Goal: Understand process/instructions

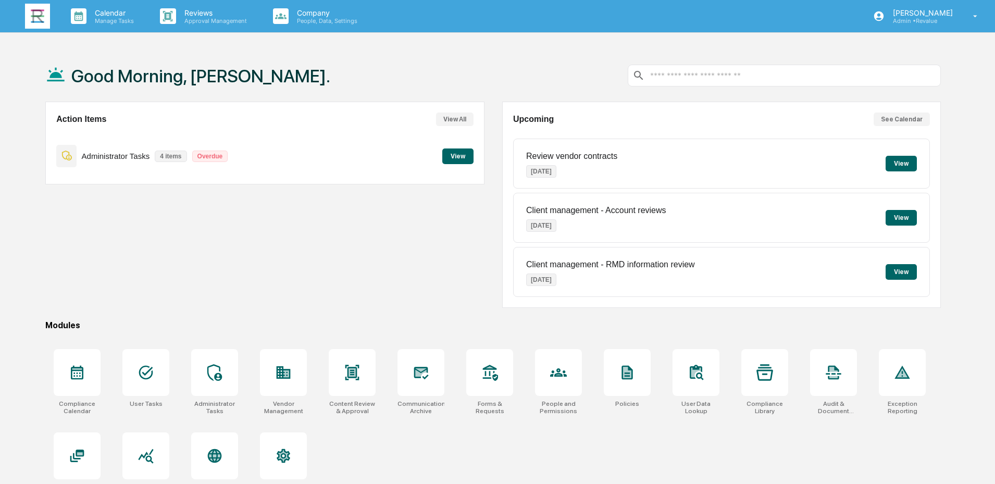
click at [461, 154] on button "View" at bounding box center [457, 156] width 31 height 16
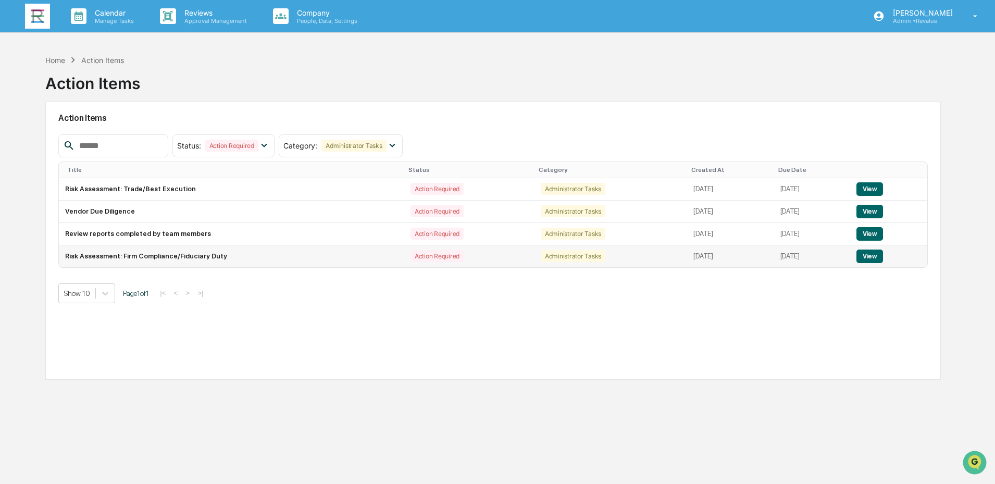
click at [873, 258] on button "View" at bounding box center [870, 257] width 27 height 14
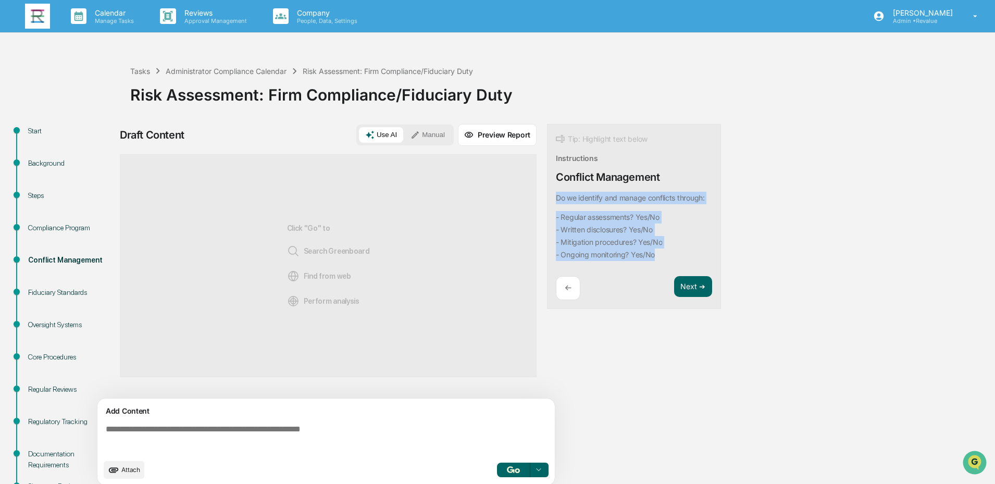
drag, startPoint x: 664, startPoint y: 258, endPoint x: 551, endPoint y: 197, distance: 128.4
click at [551, 197] on div "Tip: Highlight text below Instructions Conflict Management Do we identify and m…" at bounding box center [634, 216] width 174 height 185
click at [567, 180] on button "Focus Assistant" at bounding box center [584, 180] width 54 height 14
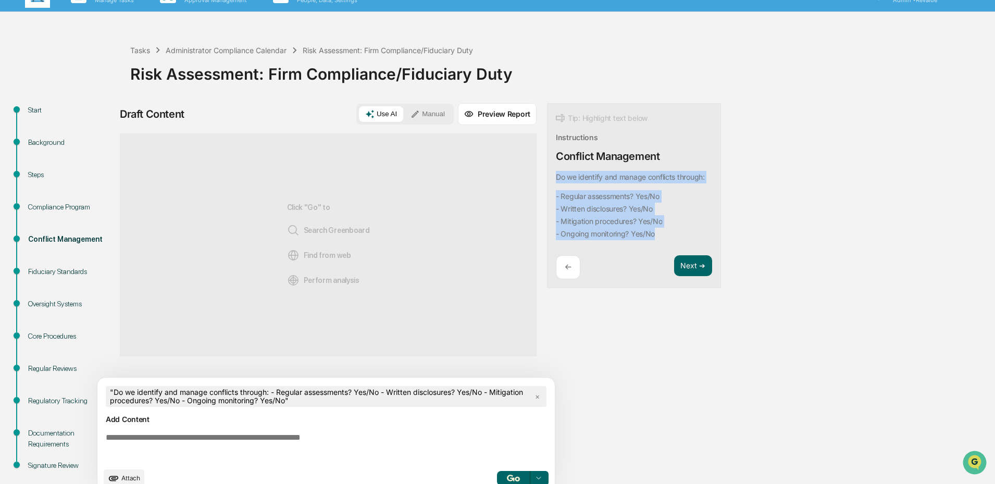
scroll to position [39, 0]
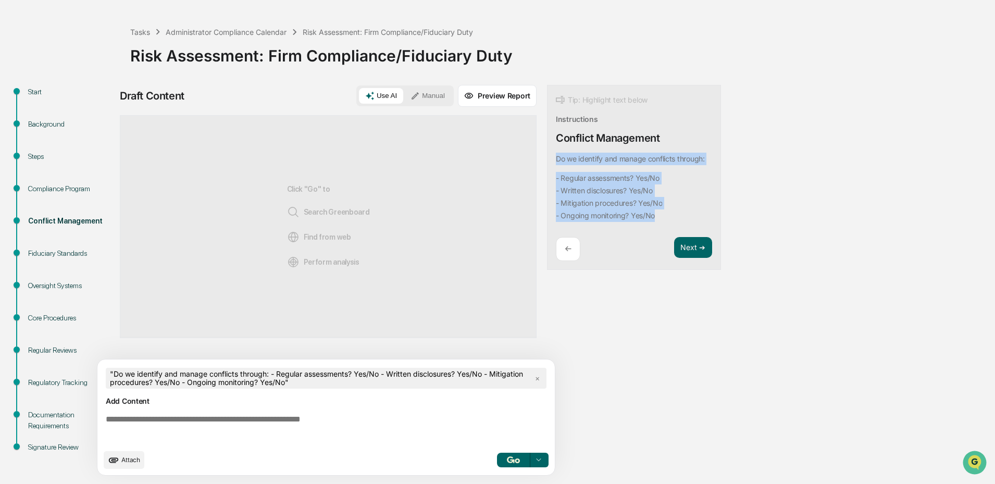
click at [511, 460] on img "button" at bounding box center [513, 459] width 13 height 7
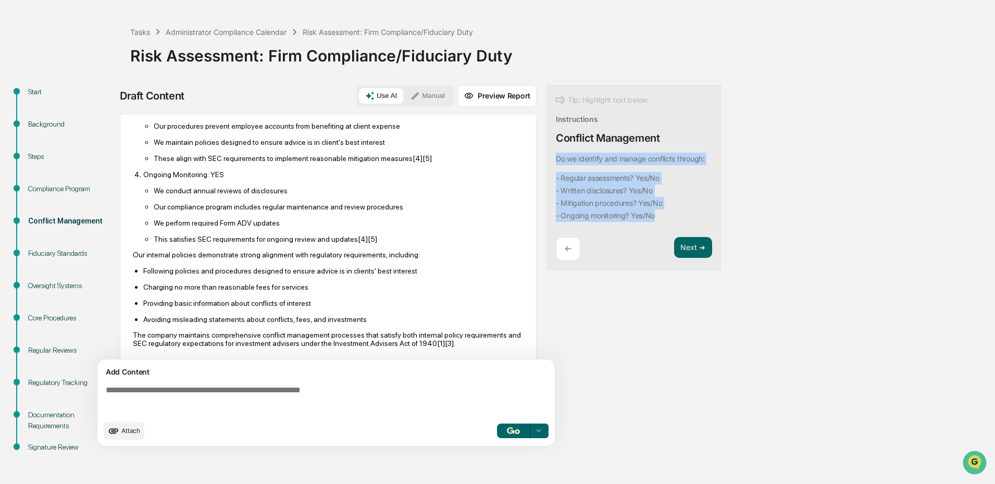
scroll to position [267, 0]
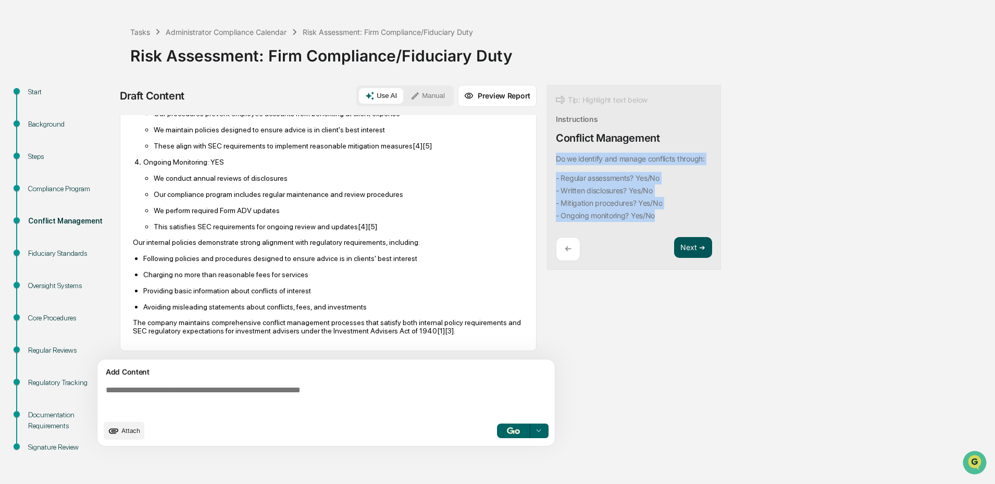
click at [689, 245] on button "Next ➔" at bounding box center [693, 247] width 38 height 21
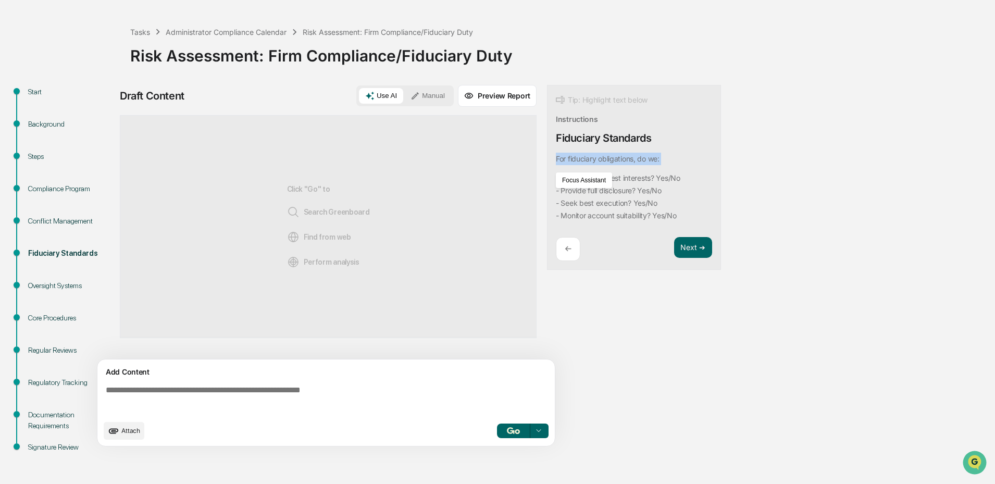
scroll to position [0, 0]
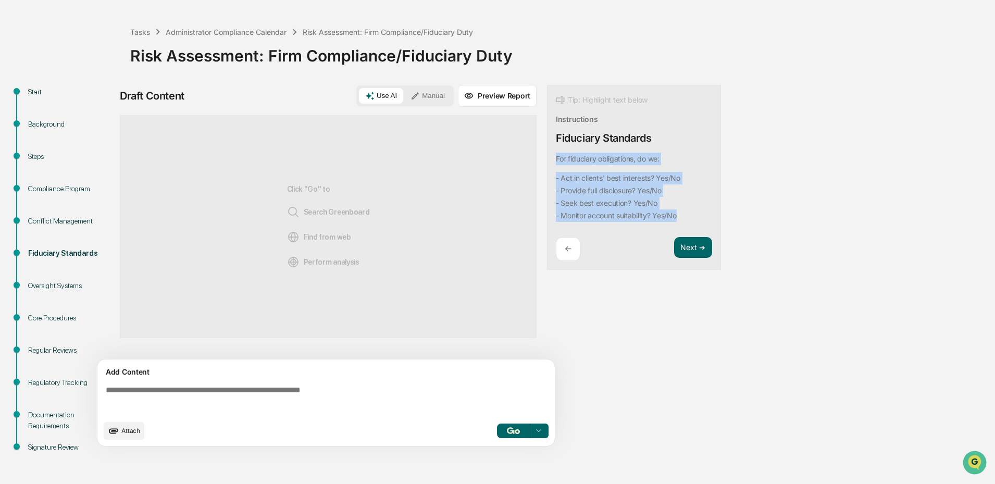
drag, startPoint x: 694, startPoint y: 216, endPoint x: 555, endPoint y: 160, distance: 149.4
click at [555, 160] on div "Tip: Highlight text below Instructions Fiduciary Standards For fiduciary obliga…" at bounding box center [634, 177] width 174 height 185
click at [590, 182] on button "Focus Assistant" at bounding box center [584, 180] width 54 height 14
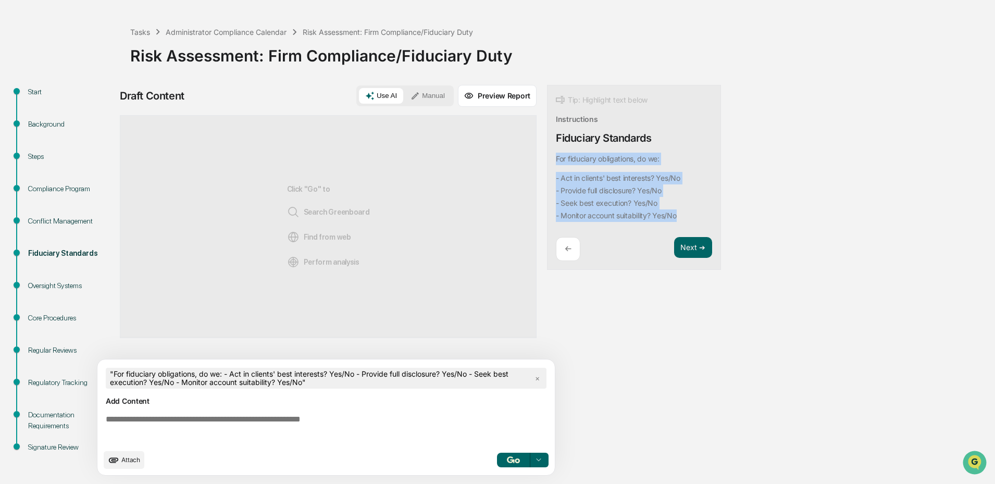
click at [508, 461] on img "button" at bounding box center [513, 459] width 13 height 7
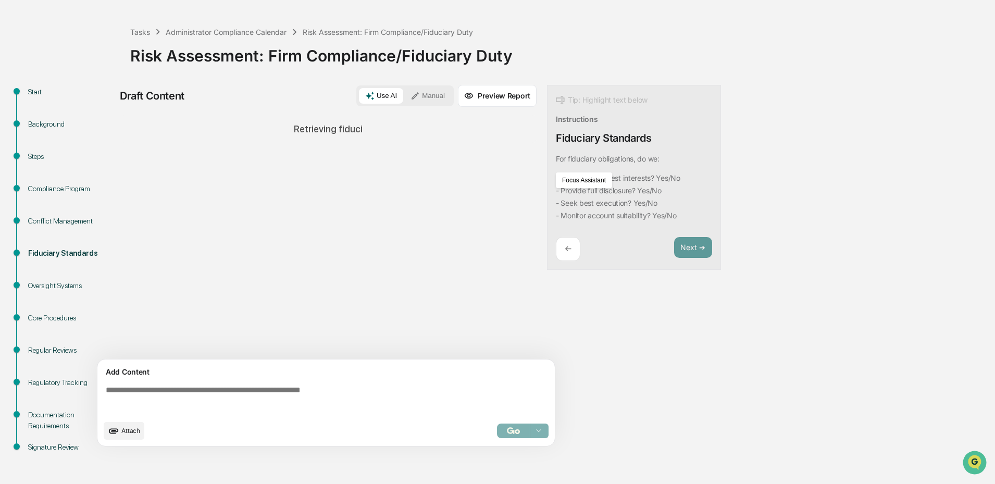
click at [758, 217] on div "Start Background Steps Compliance Program Conflict Management Fiduciary Standar…" at bounding box center [497, 284] width 985 height 399
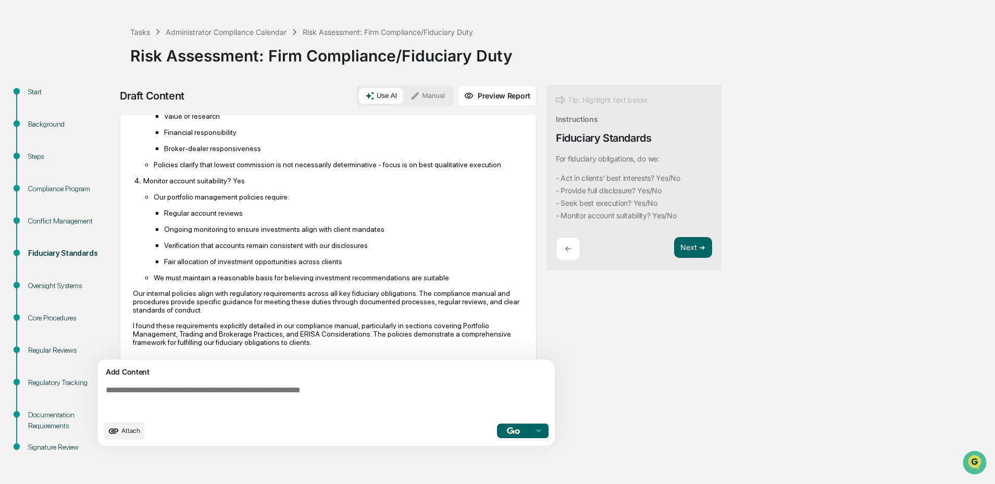
scroll to position [324, 0]
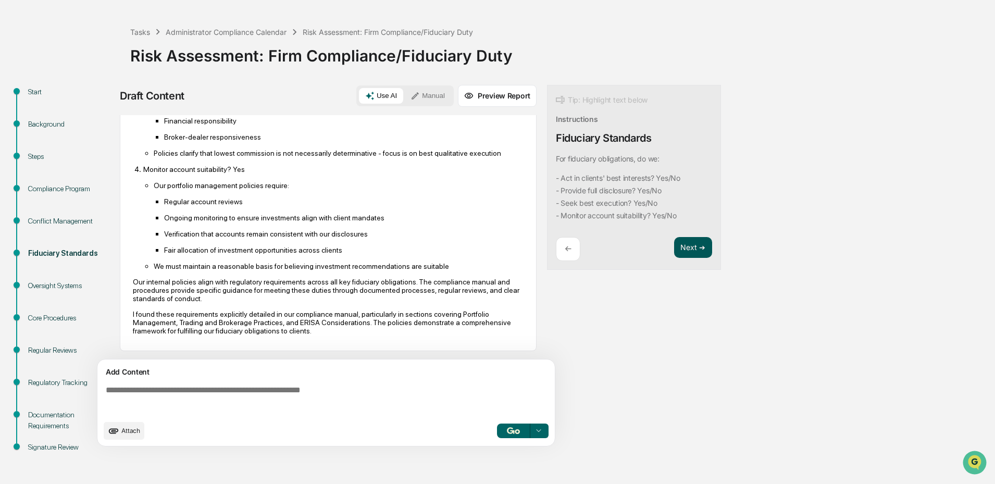
click at [691, 245] on button "Next ➔" at bounding box center [693, 247] width 38 height 21
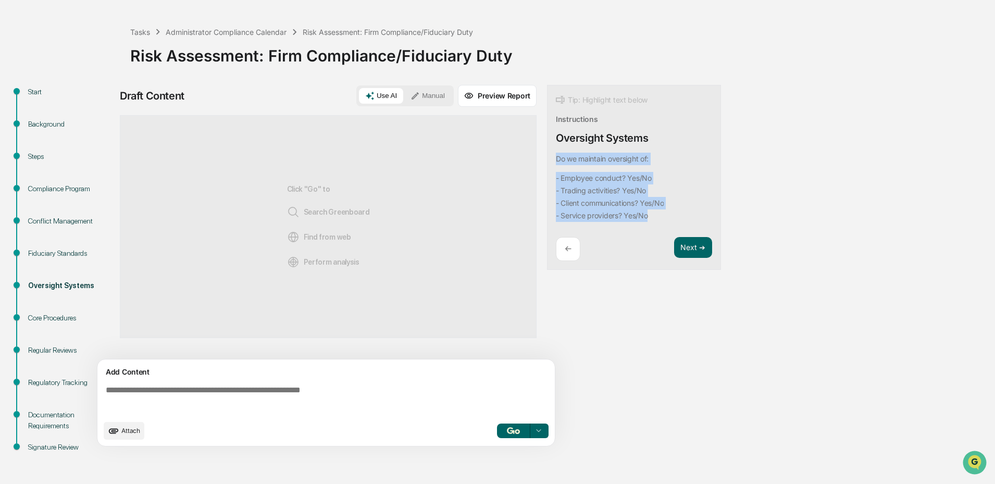
drag, startPoint x: 661, startPoint y: 215, endPoint x: 552, endPoint y: 157, distance: 122.6
click at [552, 157] on div "Tip: Highlight text below Instructions Oversight Systems Do we maintain oversig…" at bounding box center [634, 177] width 174 height 185
click at [584, 178] on button "Focus Assistant" at bounding box center [584, 180] width 54 height 14
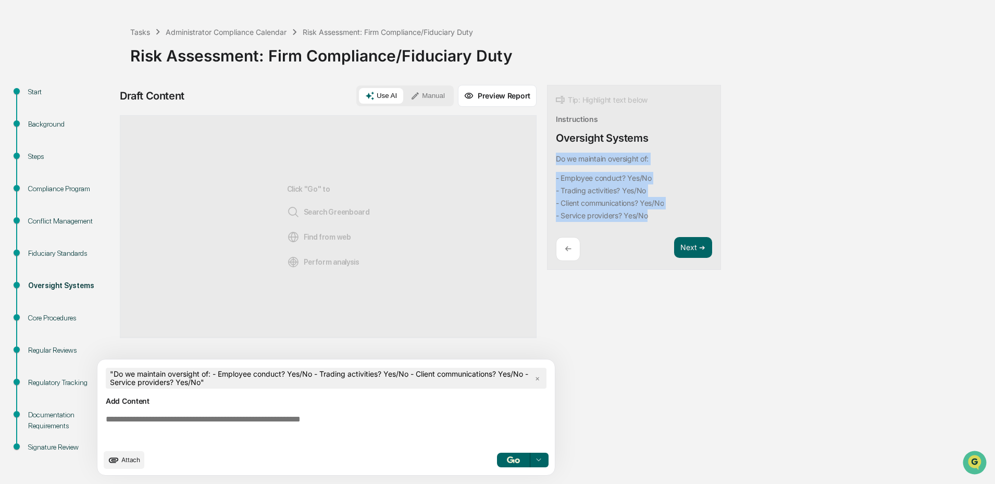
click at [517, 456] on button "button" at bounding box center [513, 460] width 33 height 15
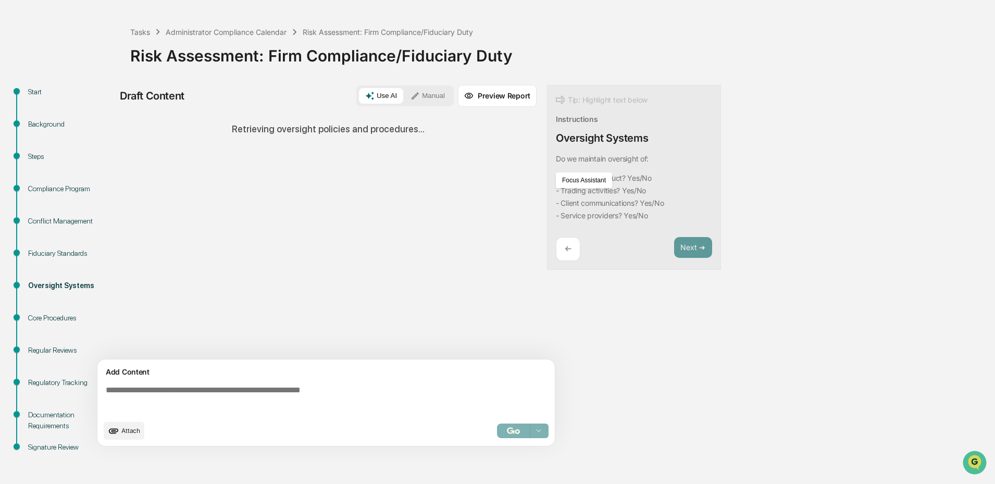
click at [631, 314] on div "Draft Content Use AI Manual Preview Report Sources Retrieving oversight policie…" at bounding box center [412, 269] width 584 height 368
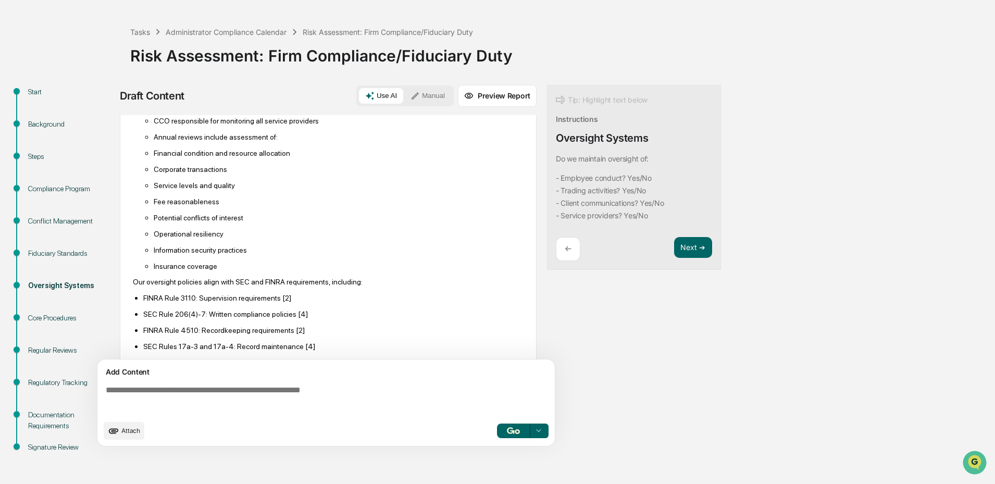
scroll to position [477, 0]
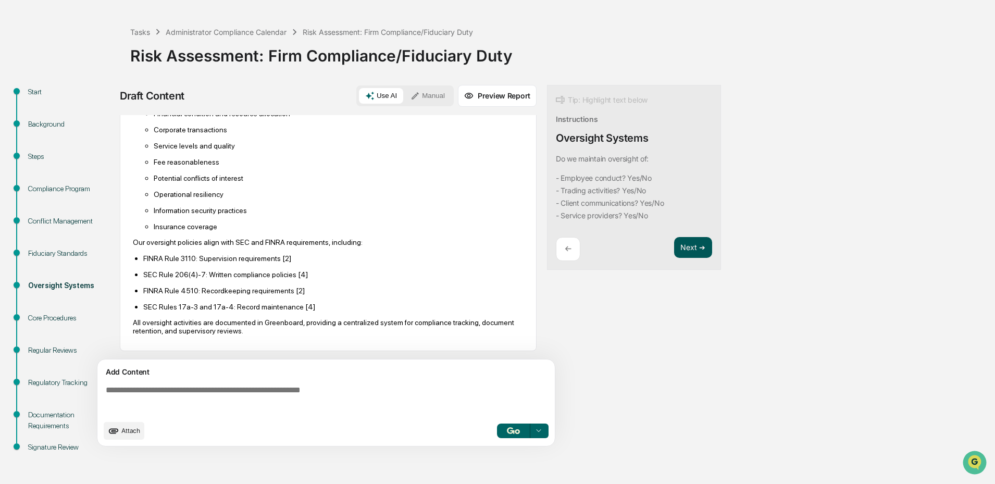
click at [700, 245] on button "Next ➔" at bounding box center [693, 247] width 38 height 21
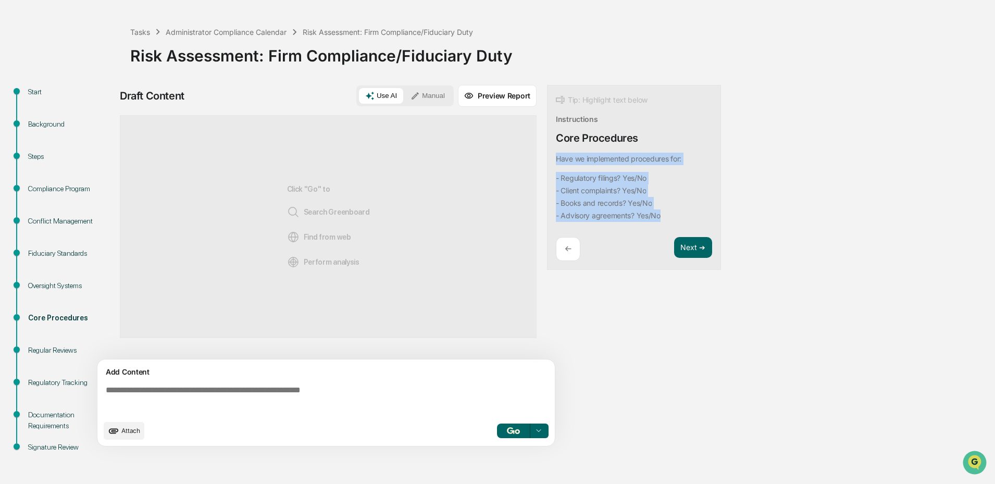
drag, startPoint x: 675, startPoint y: 217, endPoint x: 554, endPoint y: 159, distance: 133.5
click at [554, 159] on div "Tip: Highlight text below Instructions Core Procedures Have we implemented proc…" at bounding box center [634, 177] width 174 height 185
click at [592, 185] on button "Focus Assistant" at bounding box center [584, 180] width 54 height 14
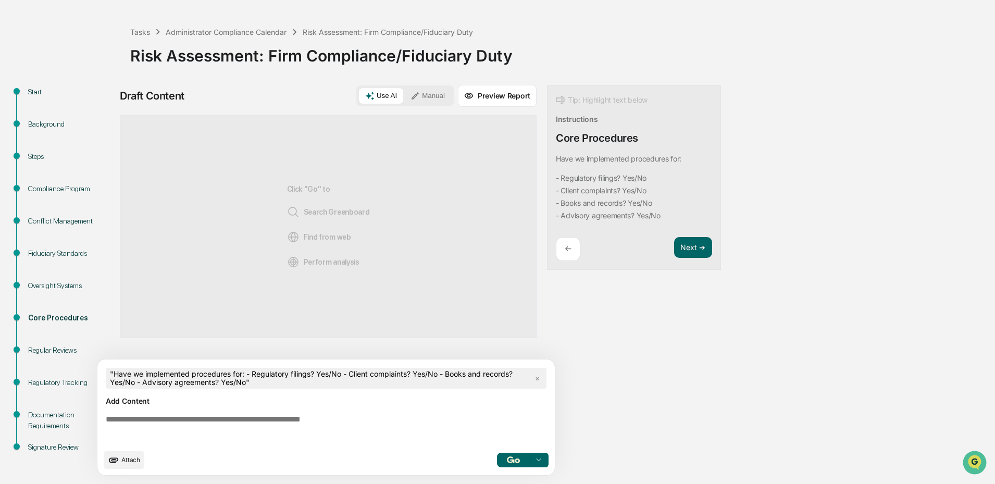
click at [574, 356] on div "Draft Content Use AI Manual Preview Report Sources Click "Go" to Search Greenbo…" at bounding box center [412, 283] width 584 height 397
click at [511, 458] on img "button" at bounding box center [513, 459] width 13 height 7
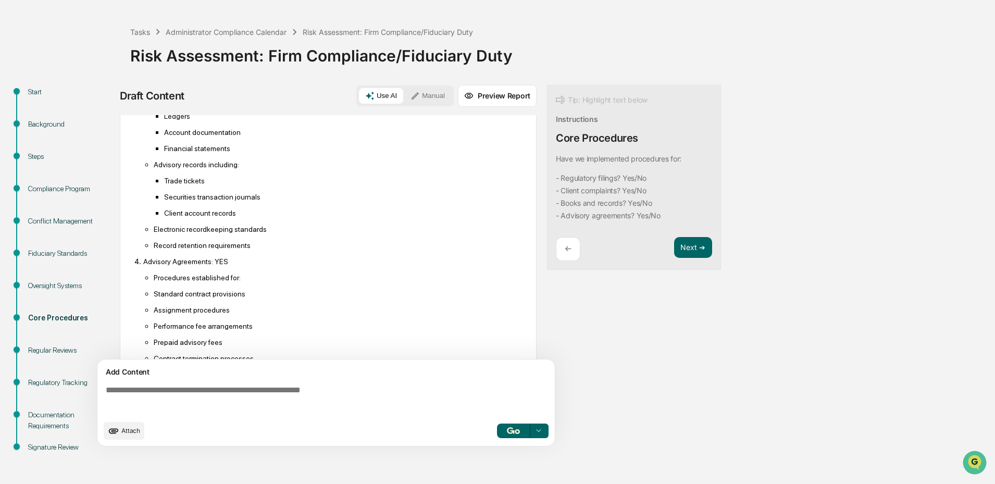
scroll to position [396, 0]
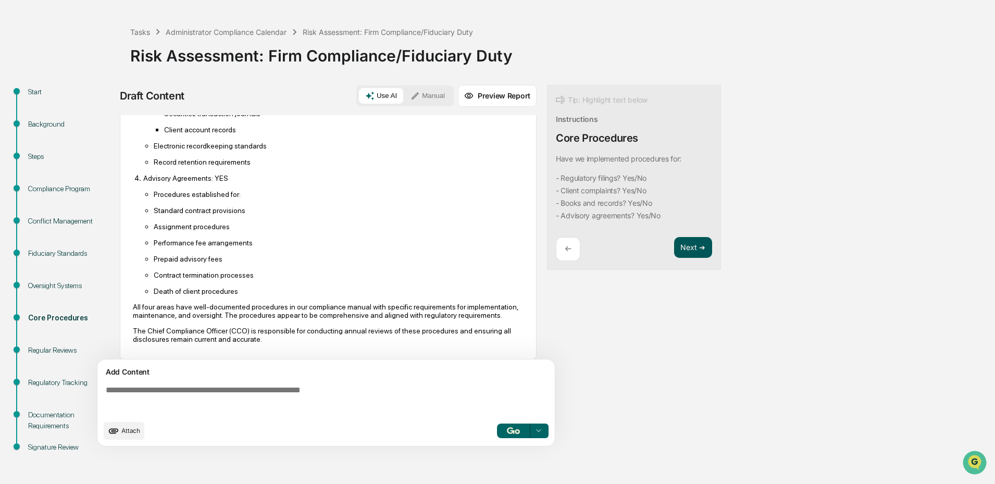
click at [703, 252] on button "Next ➔" at bounding box center [693, 247] width 38 height 21
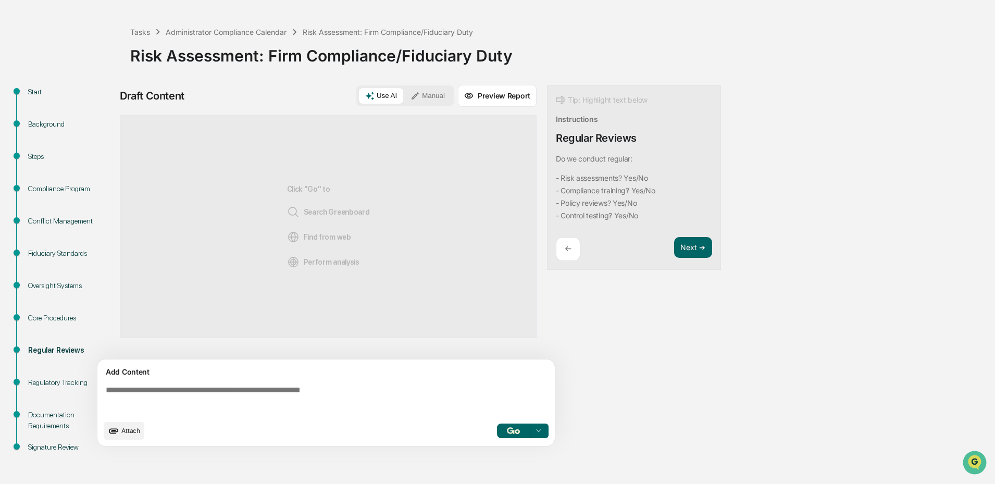
scroll to position [0, 0]
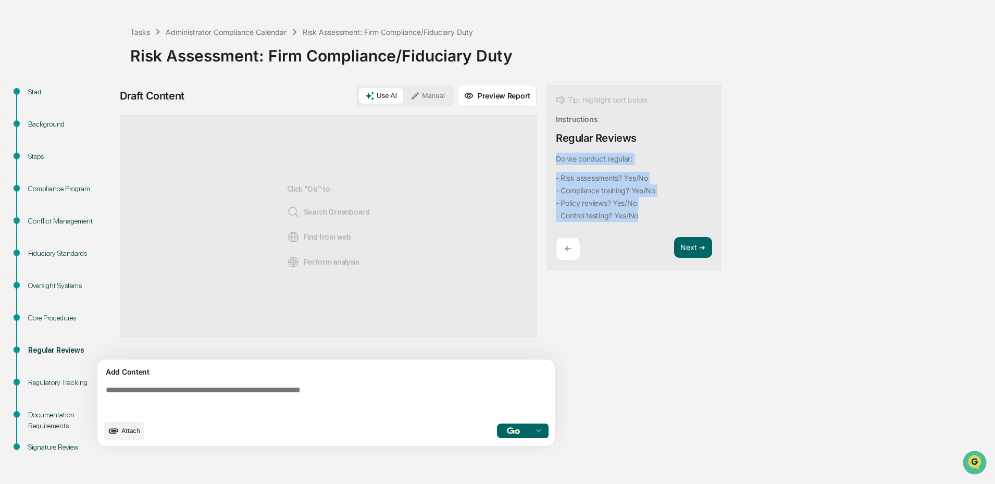
drag, startPoint x: 642, startPoint y: 218, endPoint x: 551, endPoint y: 160, distance: 108.0
click at [551, 160] on div "Tip: Highlight text below Instructions Regular Reviews Do we conduct regular: -…" at bounding box center [634, 177] width 174 height 185
click at [590, 179] on button "Focus Assistant" at bounding box center [584, 180] width 54 height 14
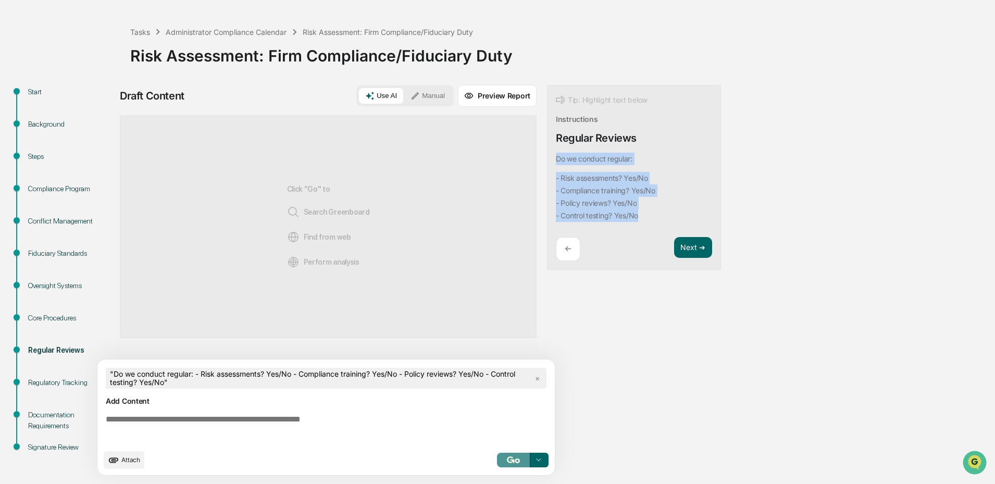
click at [507, 460] on img "button" at bounding box center [513, 459] width 13 height 7
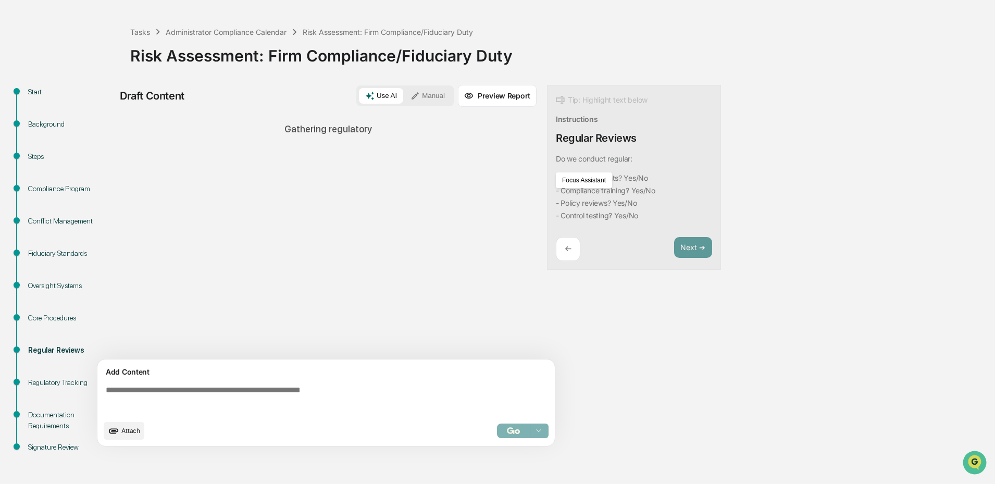
click at [816, 218] on div "Start Background Steps Compliance Program Conflict Management Fiduciary Standar…" at bounding box center [497, 284] width 985 height 399
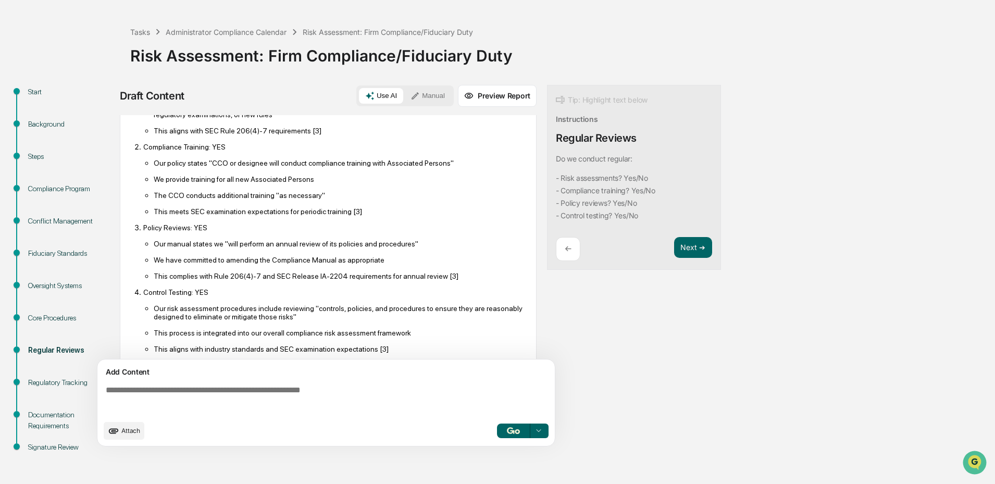
scroll to position [140, 0]
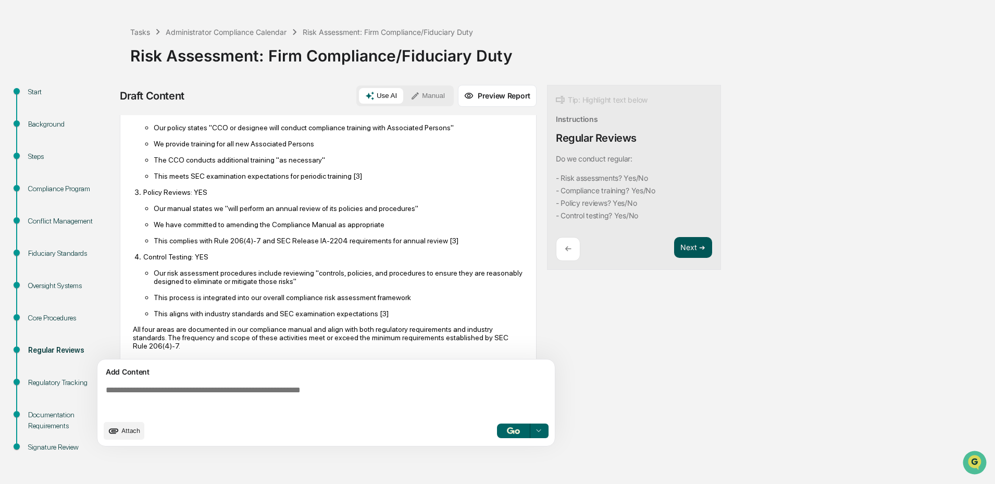
click at [700, 249] on button "Next ➔" at bounding box center [693, 247] width 38 height 21
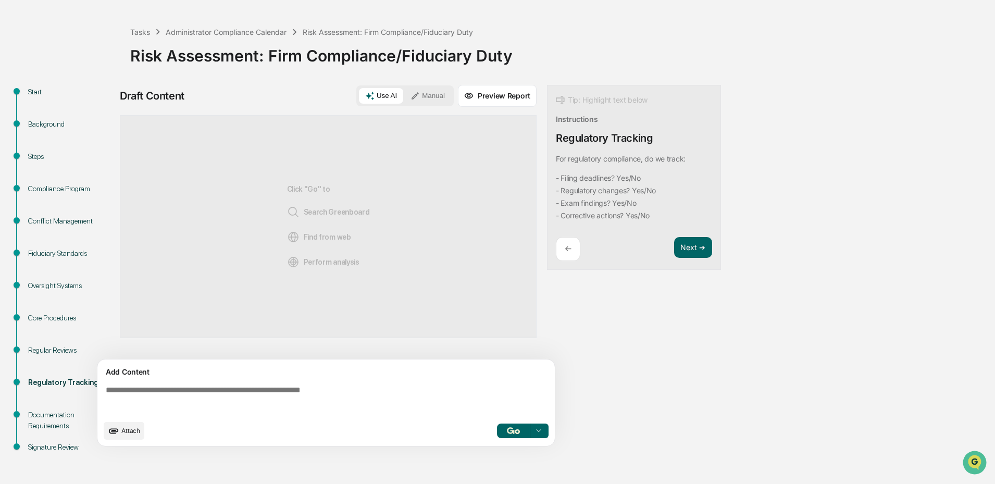
scroll to position [0, 0]
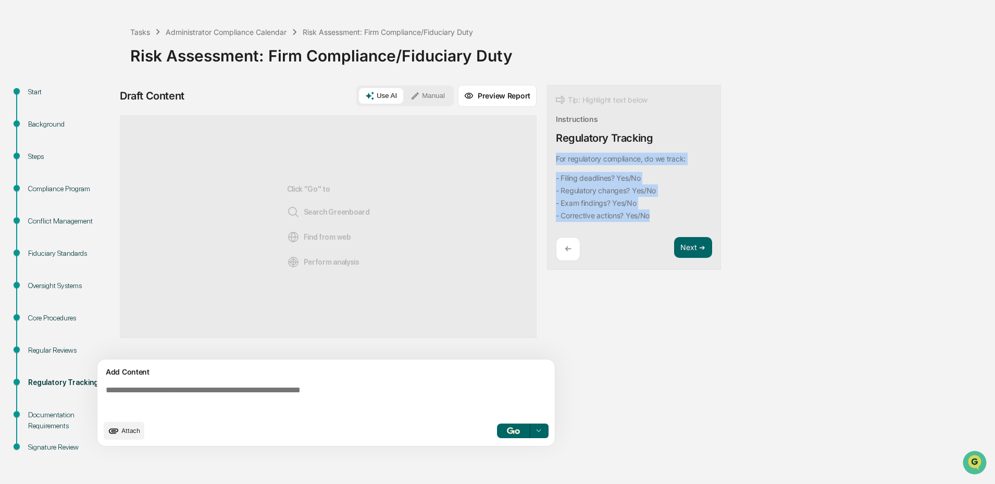
drag, startPoint x: 655, startPoint y: 220, endPoint x: 553, endPoint y: 162, distance: 117.9
click at [553, 162] on div "Tip: Highlight text below Instructions Regulatory Tracking For regulatory compl…" at bounding box center [634, 177] width 174 height 185
click at [587, 182] on button "Focus Assistant" at bounding box center [584, 180] width 54 height 14
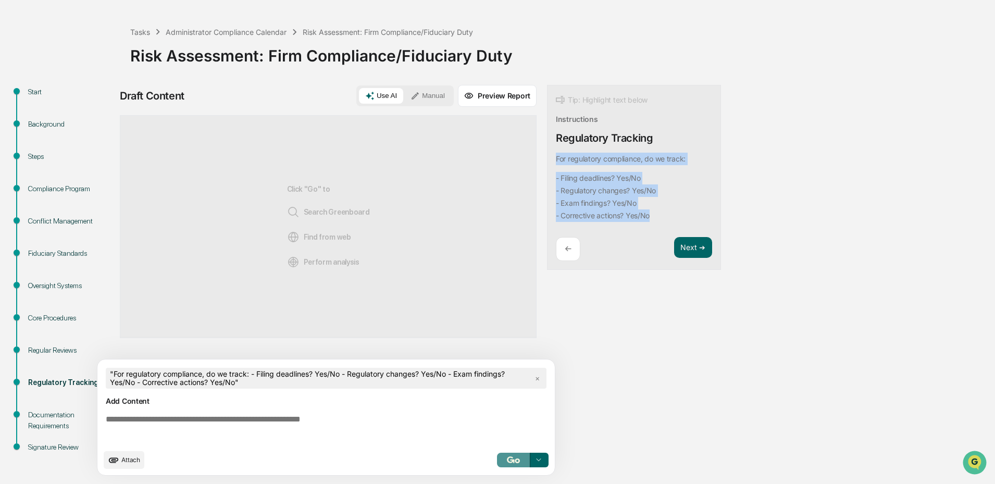
click at [507, 461] on img "button" at bounding box center [513, 459] width 13 height 7
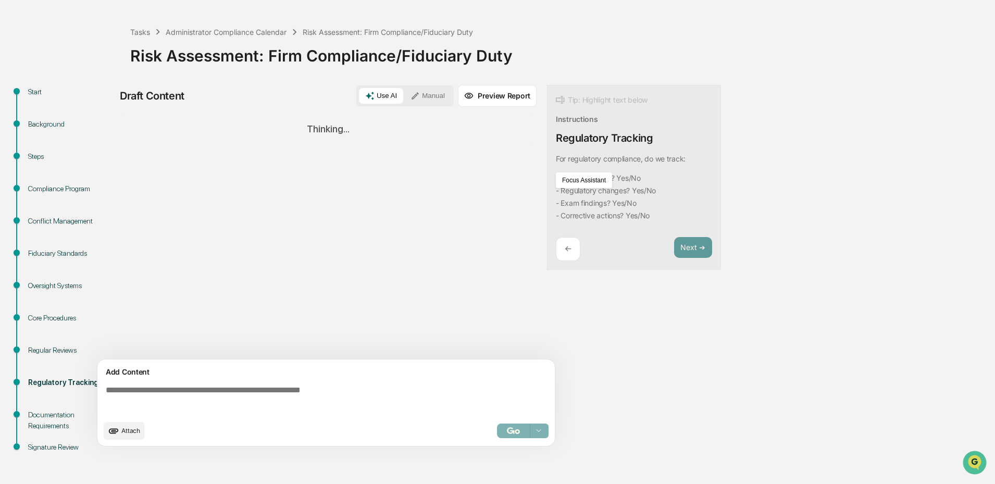
click at [630, 253] on div "← Next ➔" at bounding box center [634, 249] width 156 height 24
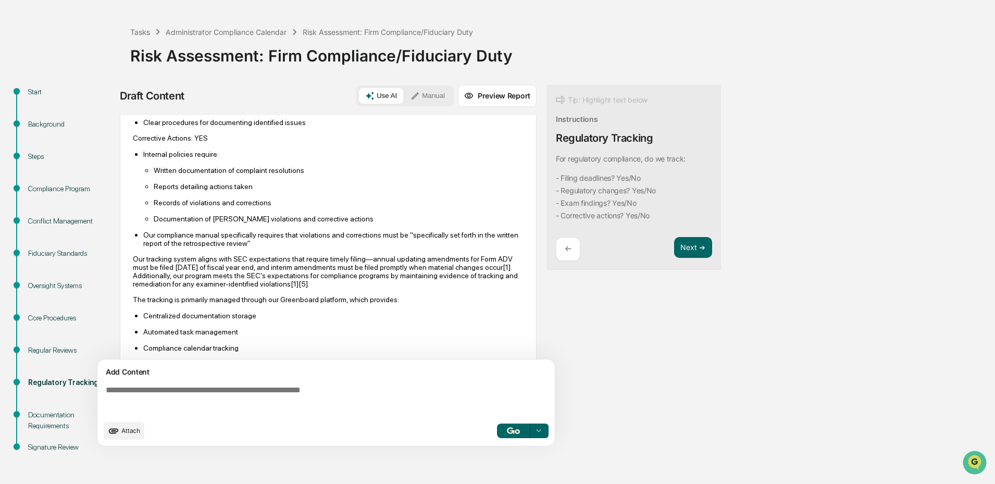
scroll to position [475, 0]
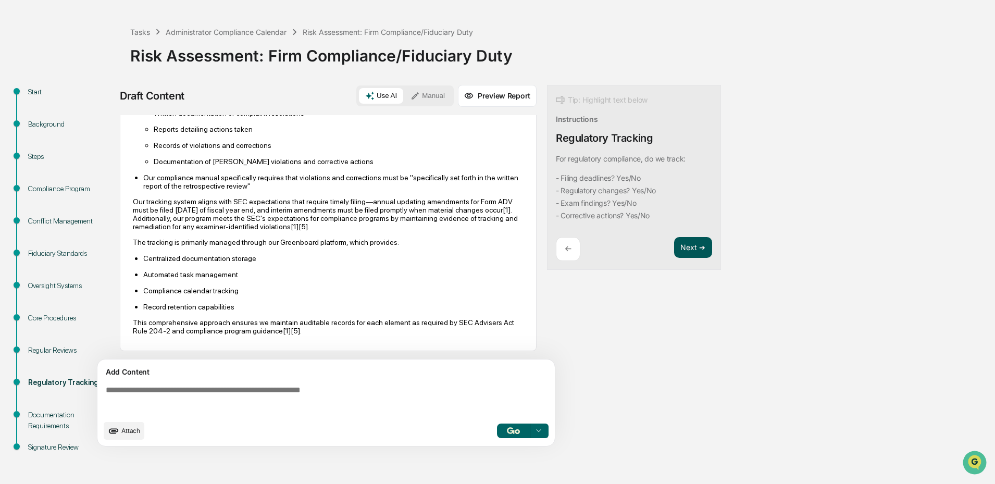
click at [679, 250] on button "Next ➔" at bounding box center [693, 247] width 38 height 21
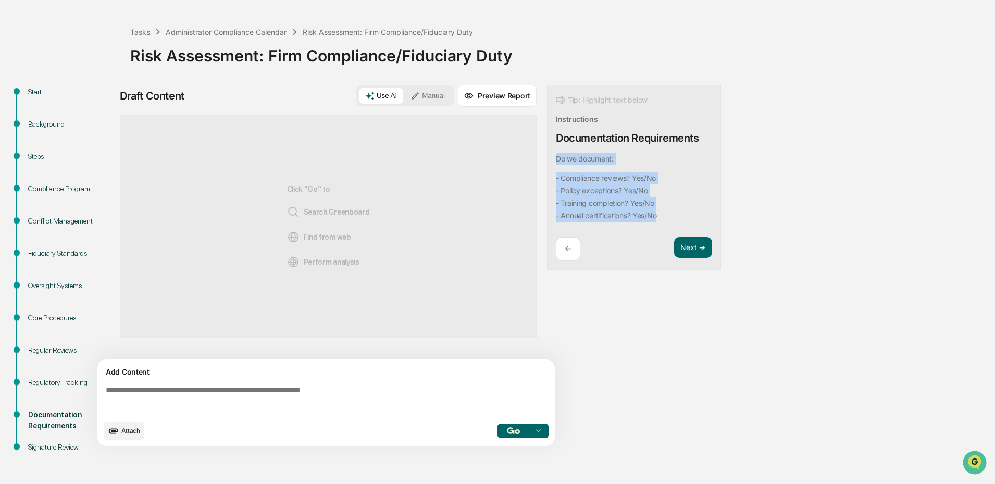
drag, startPoint x: 660, startPoint y: 215, endPoint x: 556, endPoint y: 162, distance: 116.3
click at [556, 162] on div "Do we document: - Compliance reviews? Yes/No - Policy exceptions? Yes/No - Trai…" at bounding box center [608, 191] width 105 height 76
click at [584, 178] on button "Focus Assistant" at bounding box center [584, 180] width 54 height 14
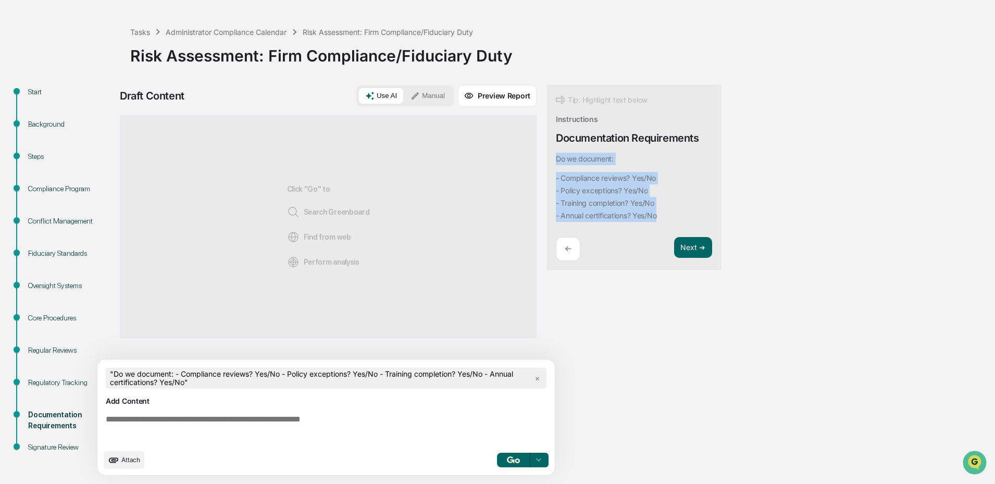
click at [511, 460] on img "button" at bounding box center [513, 459] width 13 height 7
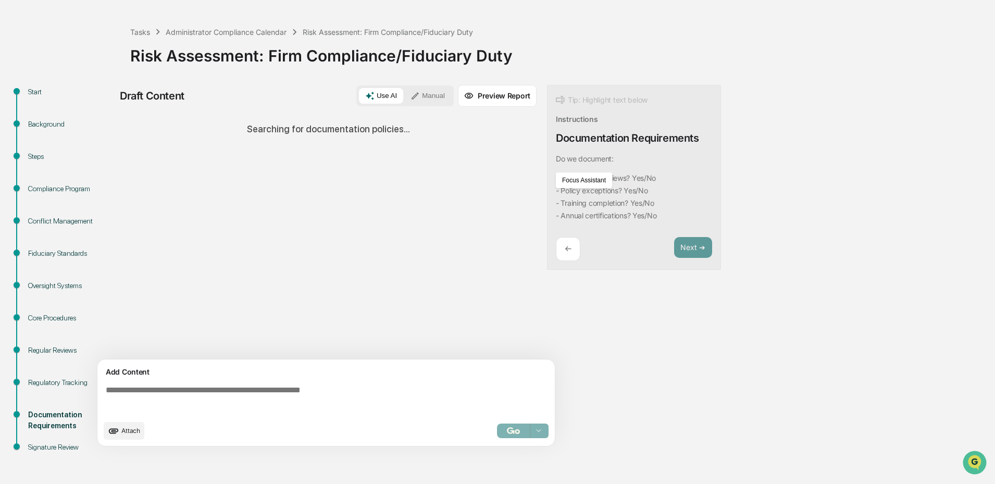
click at [757, 188] on div "Start Background Steps Compliance Program Conflict Management Fiduciary Standar…" at bounding box center [497, 284] width 985 height 399
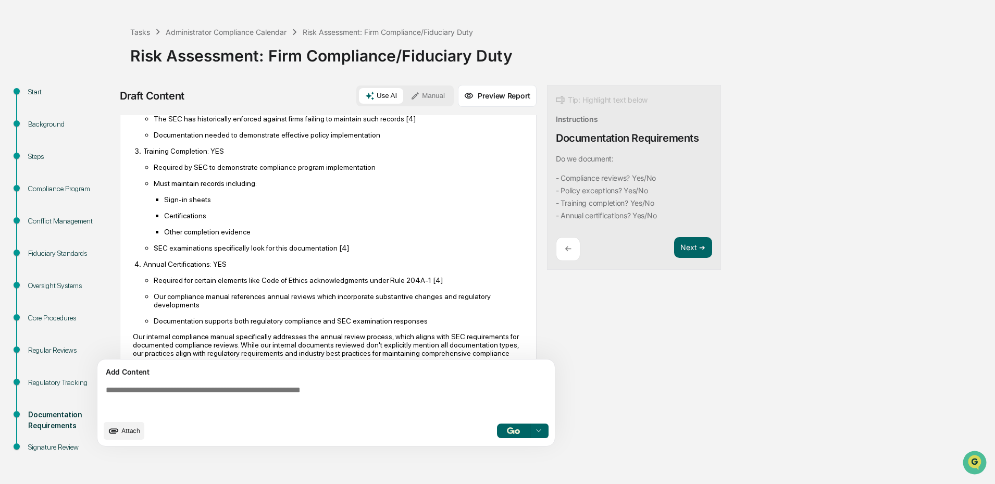
scroll to position [203, 0]
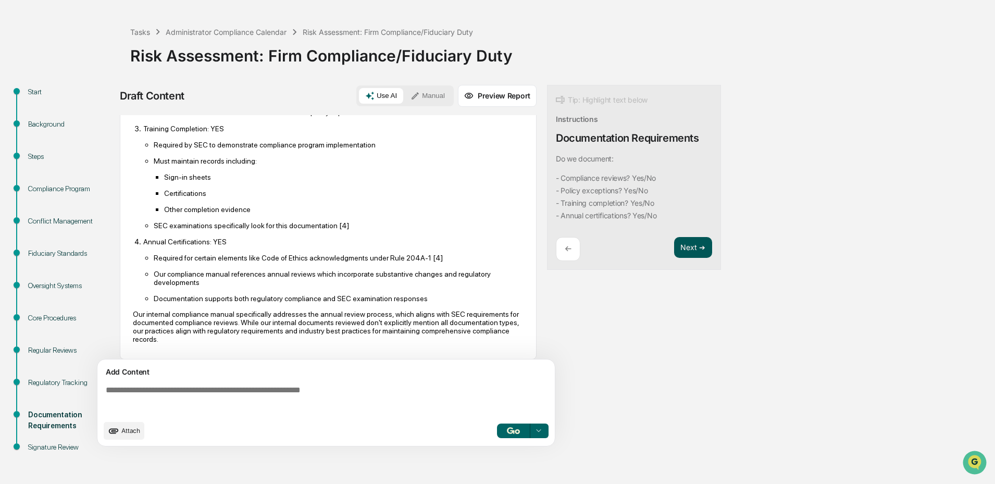
click at [696, 246] on button "Next ➔" at bounding box center [693, 247] width 38 height 21
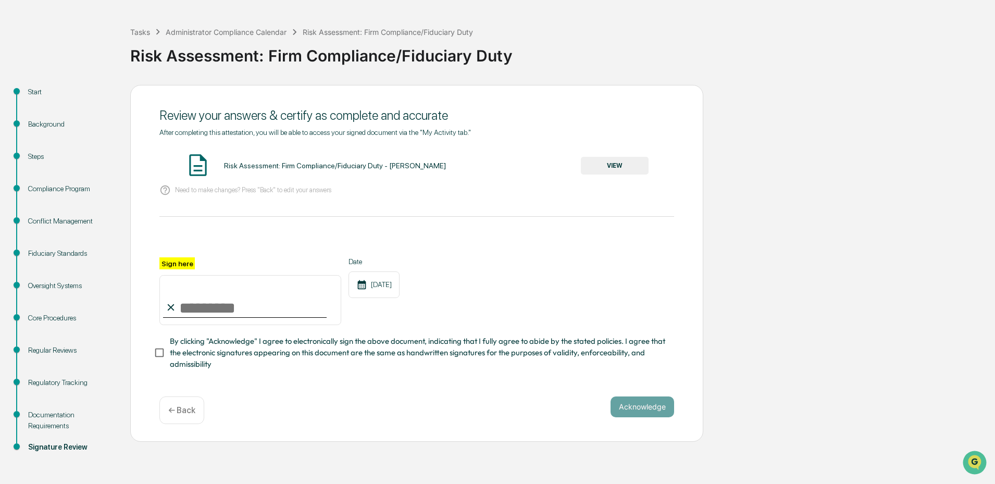
click at [612, 167] on button "VIEW" at bounding box center [615, 166] width 68 height 18
